Goal: Navigation & Orientation: Find specific page/section

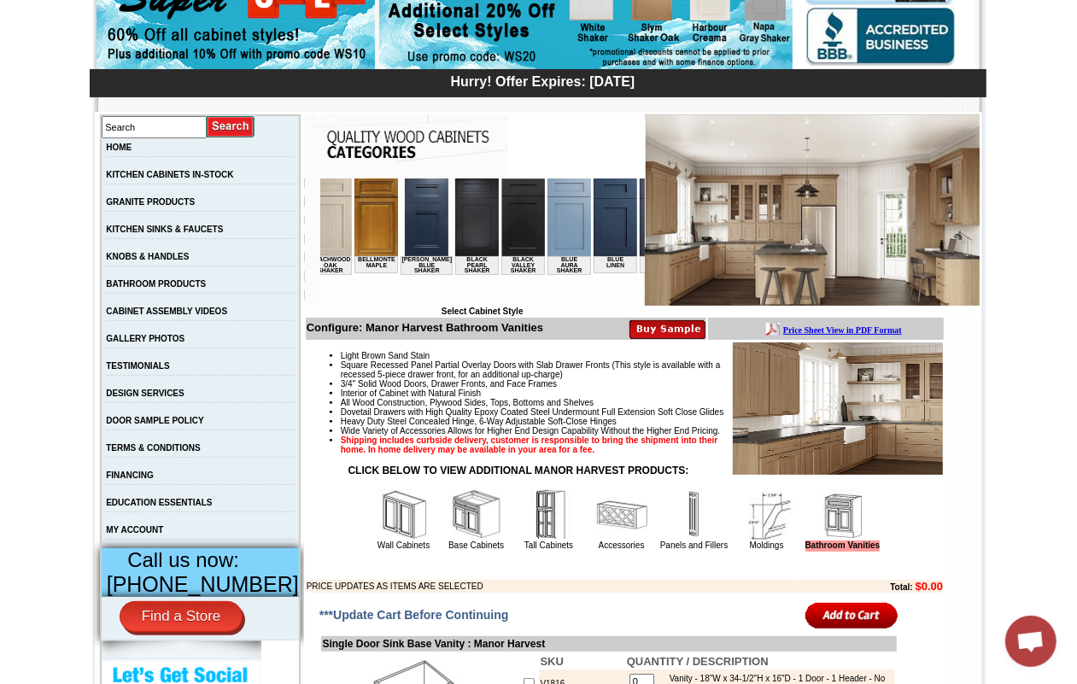
scroll to position [0, 220]
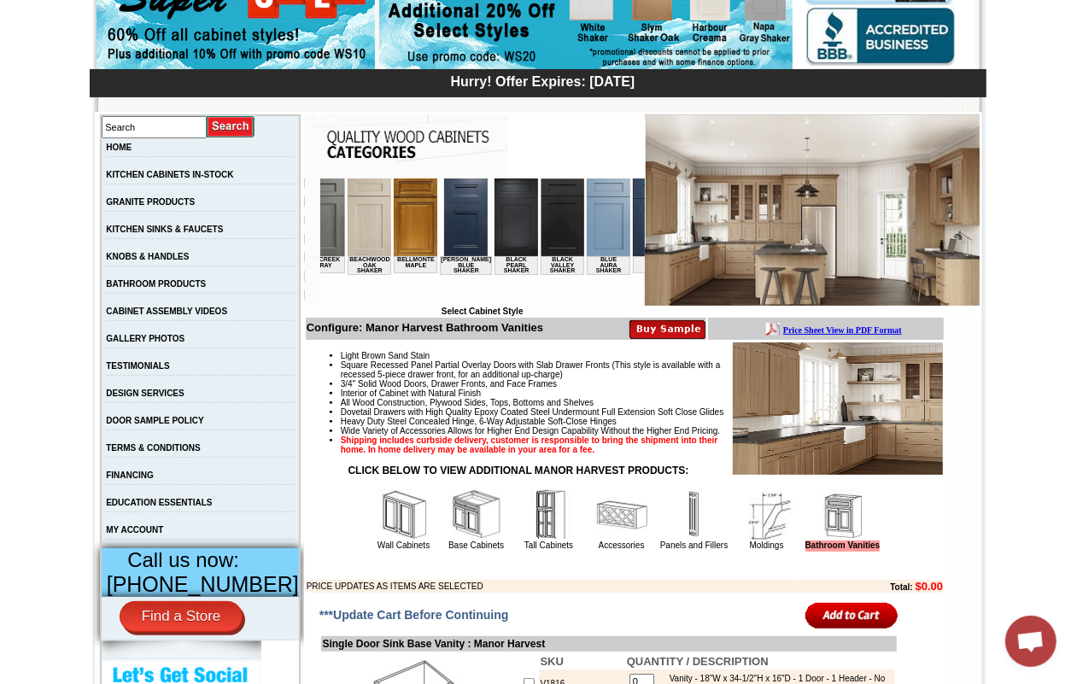
click at [361, 232] on img at bounding box center [369, 217] width 44 height 78
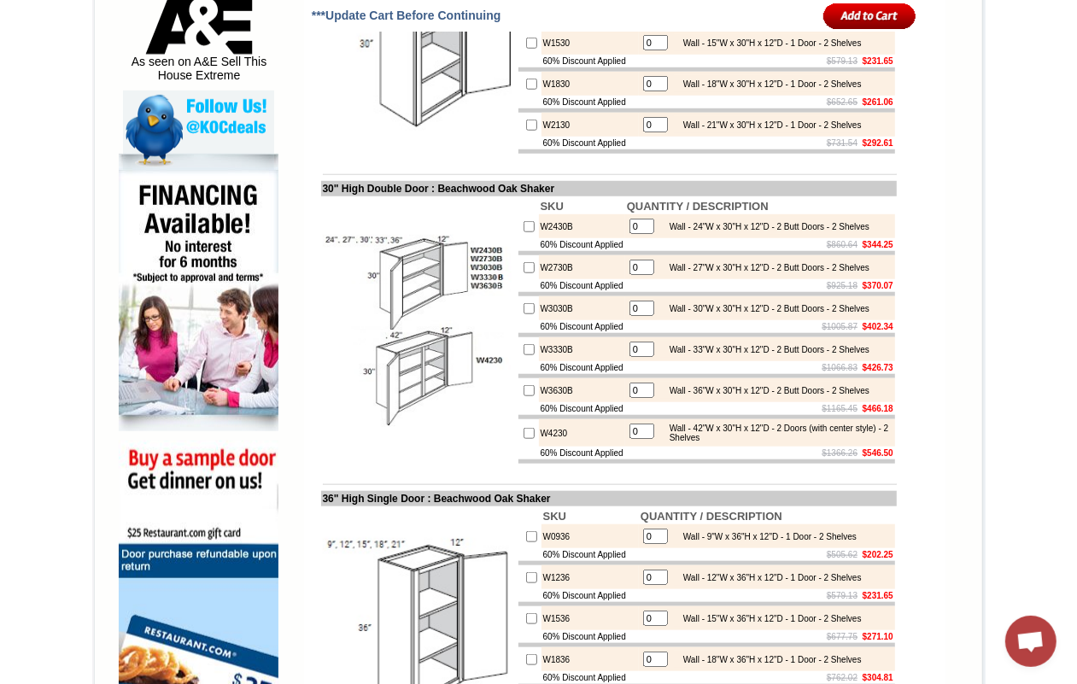
scroll to position [961, 0]
